Goal: Information Seeking & Learning: Learn about a topic

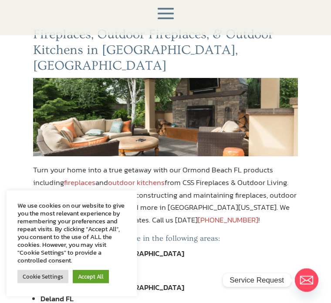
scroll to position [136, 0]
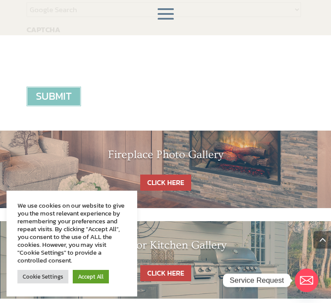
scroll to position [1325, 0]
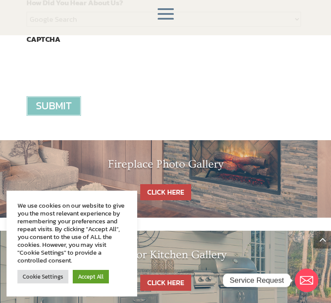
click at [167, 184] on link "CLICK HERE" at bounding box center [165, 192] width 51 height 16
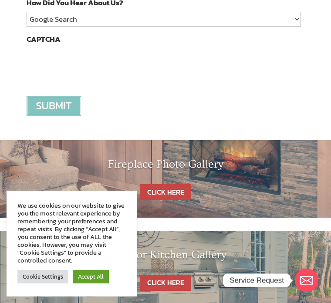
scroll to position [1355, 0]
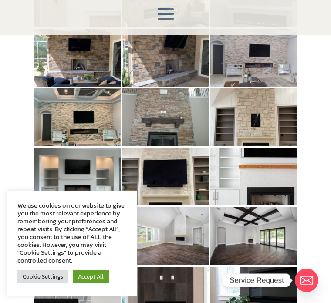
scroll to position [290, 0]
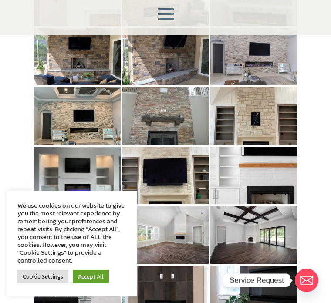
click at [316, 158] on div "Fireplace Photo Gallery 1 2 ►" at bounding box center [165, 168] width 331 height 595
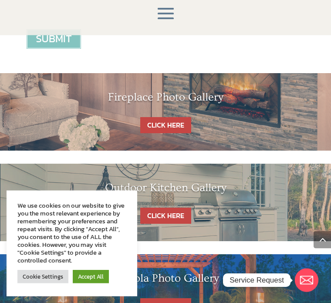
scroll to position [1034, 0]
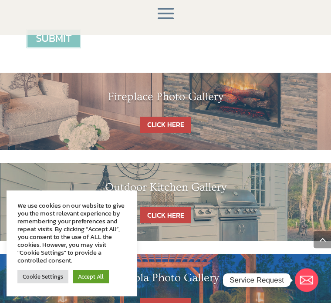
click at [176, 208] on link "CLICK HERE" at bounding box center [165, 216] width 51 height 16
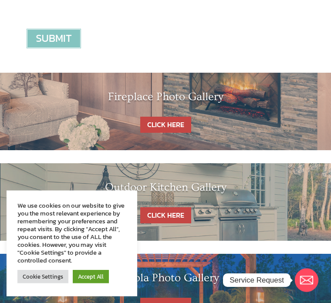
scroll to position [1065, 0]
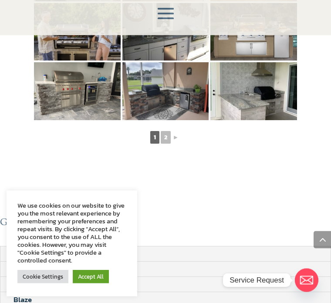
scroll to position [583, 0]
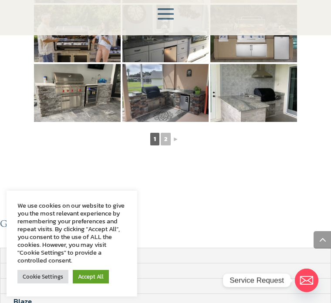
click at [175, 134] on link "►" at bounding box center [176, 139] width 8 height 11
click at [174, 134] on link "►" at bounding box center [176, 139] width 8 height 11
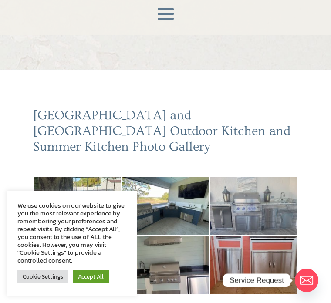
scroll to position [0, 0]
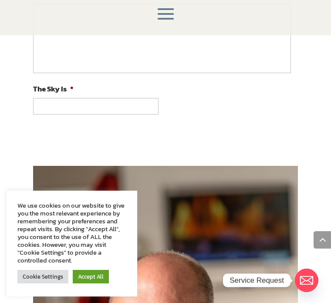
scroll to position [466, 0]
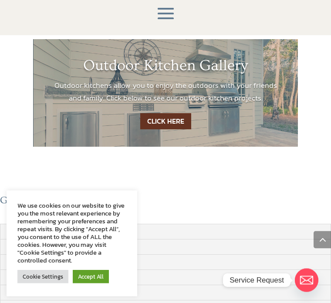
scroll to position [1650, 0]
